Goal: Task Accomplishment & Management: Complete application form

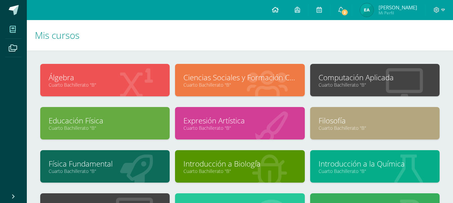
click at [278, 13] on span at bounding box center [275, 9] width 7 height 7
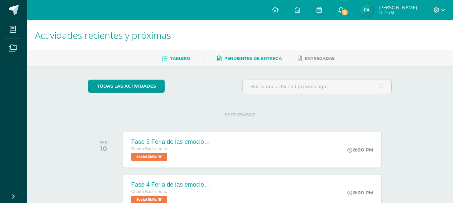
click at [276, 59] on span "Pendientes de entrega" at bounding box center [252, 58] width 57 height 5
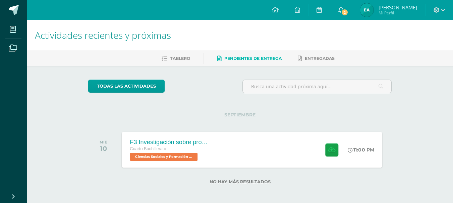
click at [188, 148] on div "Cuarto Bachillerato" at bounding box center [170, 149] width 81 height 7
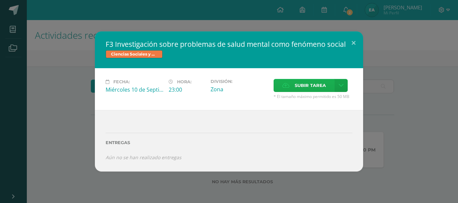
click at [306, 87] on span "Subir tarea" at bounding box center [310, 85] width 31 height 12
click at [0, 0] on input "Subir tarea" at bounding box center [0, 0] width 0 height 0
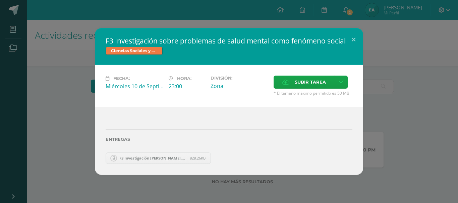
click at [392, 97] on div "F3 Investigación sobre problemas de salud mental como fenómeno social Ciencias …" at bounding box center [229, 101] width 452 height 147
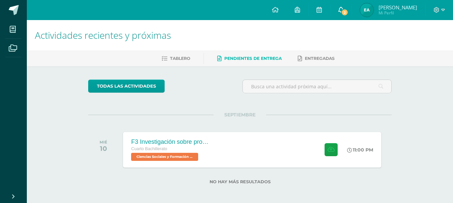
click at [349, 8] on link "2" at bounding box center [340, 10] width 21 height 20
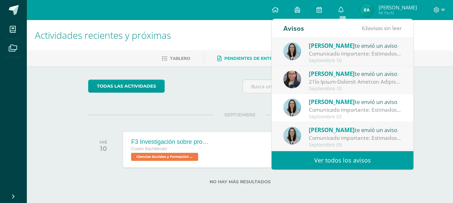
click at [340, 58] on div "Septiembre 10" at bounding box center [355, 61] width 93 height 6
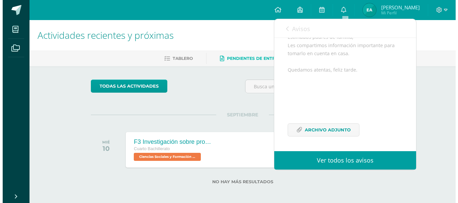
scroll to position [81, 0]
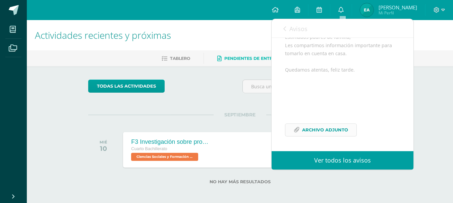
click at [336, 131] on span "Archivo Adjunto" at bounding box center [325, 130] width 46 height 12
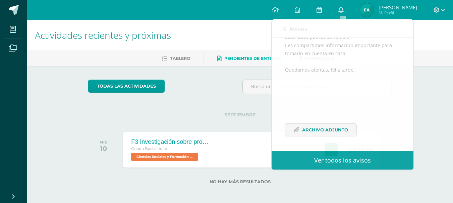
click at [183, 104] on div "todas las Actividades No tienes actividades Échale un vistazo a los demás perío…" at bounding box center [240, 136] width 330 height 140
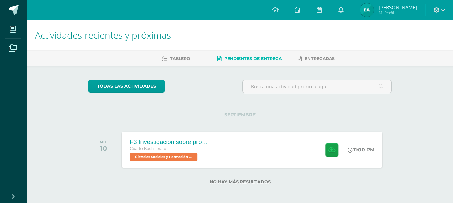
click at [306, 149] on div "F3 Investigación sobre problemas de salud mental como fenómeno social Cuarto Ba…" at bounding box center [252, 150] width 260 height 36
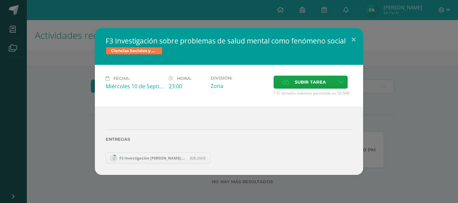
click at [258, 130] on hr at bounding box center [229, 130] width 247 height 1
click at [205, 161] on span "828.26KB" at bounding box center [198, 158] width 16 height 5
click at [159, 158] on span "F3 Investigación emely argueta.docx" at bounding box center [153, 158] width 74 height 5
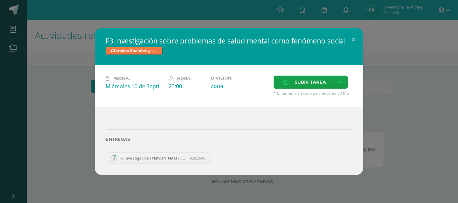
click at [236, 125] on div "Entregas" at bounding box center [229, 136] width 247 height 27
click at [286, 84] on icon at bounding box center [285, 82] width 7 height 4
click at [0, 0] on input "Subir tarea" at bounding box center [0, 0] width 0 height 0
click at [239, 118] on div at bounding box center [229, 120] width 247 height 5
click at [231, 125] on div "Entregas" at bounding box center [229, 136] width 247 height 27
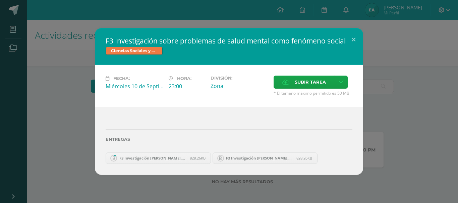
click at [231, 125] on div "Entregas" at bounding box center [229, 136] width 247 height 27
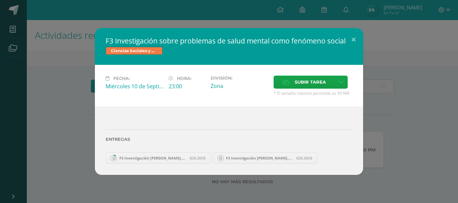
click at [111, 100] on div "Fecha: Miércoles 10 de Septiembre Hora: 23:00 División: Zona Subir tarea" at bounding box center [229, 86] width 268 height 42
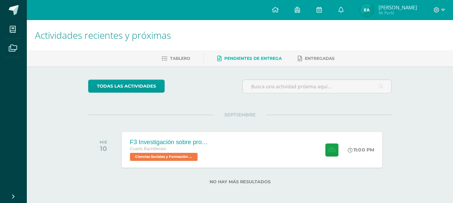
click at [217, 154] on div "F3 Investigación sobre problemas de salud mental como fenómeno social Cuarto Ba…" at bounding box center [171, 150] width 98 height 36
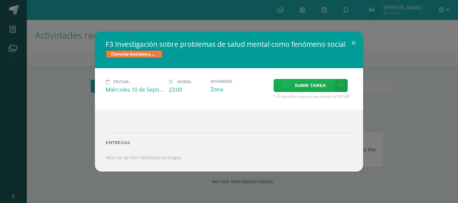
click at [294, 79] on label "Subir tarea" at bounding box center [303, 85] width 61 height 13
click at [0, 0] on input "Subir tarea" at bounding box center [0, 0] width 0 height 0
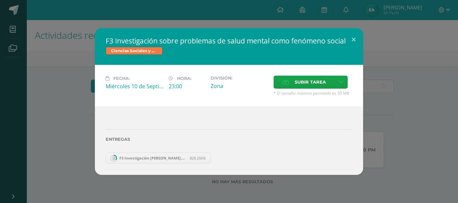
click at [168, 160] on span "F3 Investigación [PERSON_NAME].docx" at bounding box center [153, 158] width 74 height 5
click at [174, 149] on div "Entregas" at bounding box center [229, 136] width 247 height 27
click at [174, 150] on div "Entregas" at bounding box center [229, 136] width 247 height 27
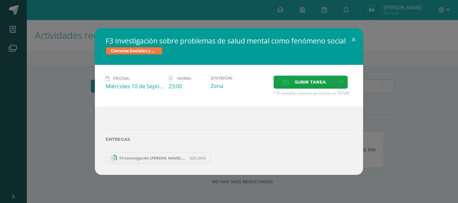
click at [173, 129] on div "Entregas" at bounding box center [229, 136] width 247 height 27
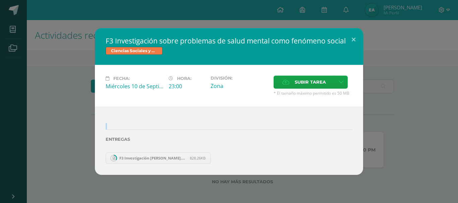
click at [173, 129] on div "Entregas" at bounding box center [229, 136] width 247 height 27
click at [166, 150] on div "Entregas" at bounding box center [229, 136] width 247 height 27
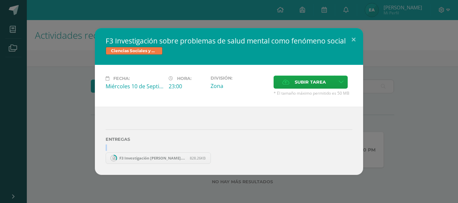
click at [166, 150] on div "Entregas" at bounding box center [229, 136] width 247 height 27
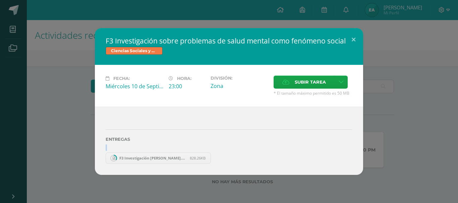
click at [166, 150] on div "Entregas" at bounding box center [229, 136] width 247 height 27
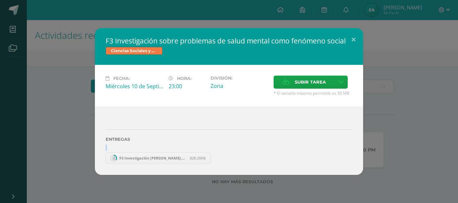
click at [166, 150] on div "Entregas" at bounding box center [229, 136] width 247 height 27
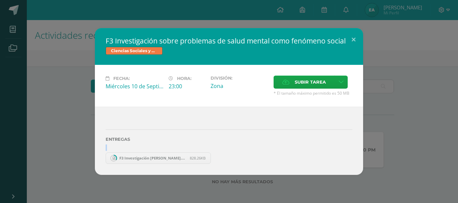
click at [166, 150] on div "Entregas" at bounding box center [229, 136] width 247 height 27
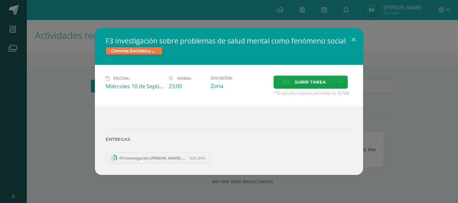
click at [138, 140] on label "Entregas" at bounding box center [229, 139] width 247 height 5
click at [274, 120] on div at bounding box center [229, 120] width 247 height 5
click at [193, 142] on div "Entregas" at bounding box center [229, 136] width 247 height 27
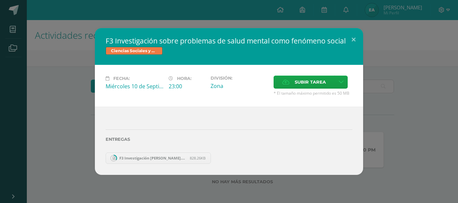
click at [213, 130] on hr at bounding box center [229, 130] width 247 height 1
click at [179, 160] on span "F3 Investigación emely argueta.docx" at bounding box center [153, 158] width 74 height 5
click at [401, 109] on div "F3 Investigación sobre problemas de salud mental como fenómeno social Ciencias …" at bounding box center [229, 101] width 452 height 147
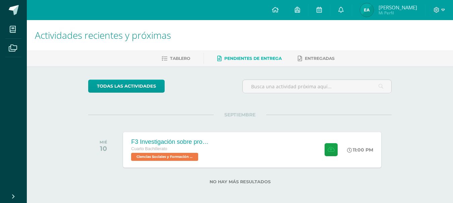
click at [386, 100] on div "todas las Actividades No tienes actividades Échale un vistazo a los demás perío…" at bounding box center [240, 136] width 330 height 140
